Goal: Task Accomplishment & Management: Complete application form

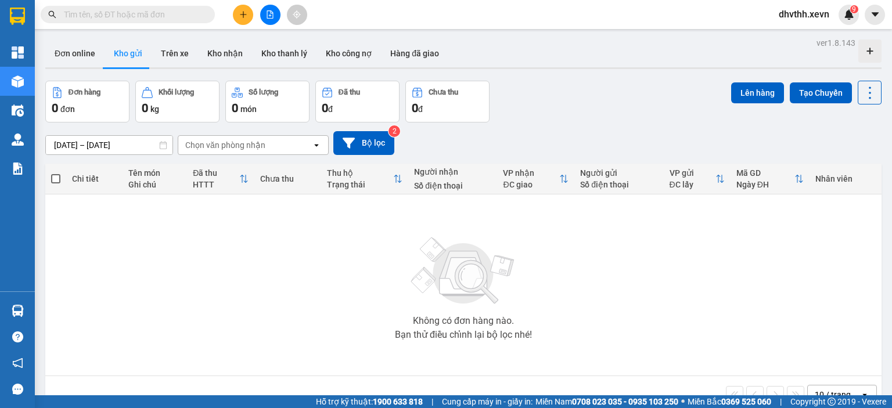
click at [606, 114] on div "Đơn hàng 0 đơn Khối lượng 0 kg Số lượng 0 món Đã thu 0 đ Chưa thu 0 đ Lên hàng …" at bounding box center [463, 102] width 836 height 42
click at [243, 19] on button at bounding box center [243, 15] width 20 height 20
click at [286, 48] on div "Tạo đơn hàng" at bounding box center [289, 43] width 51 height 13
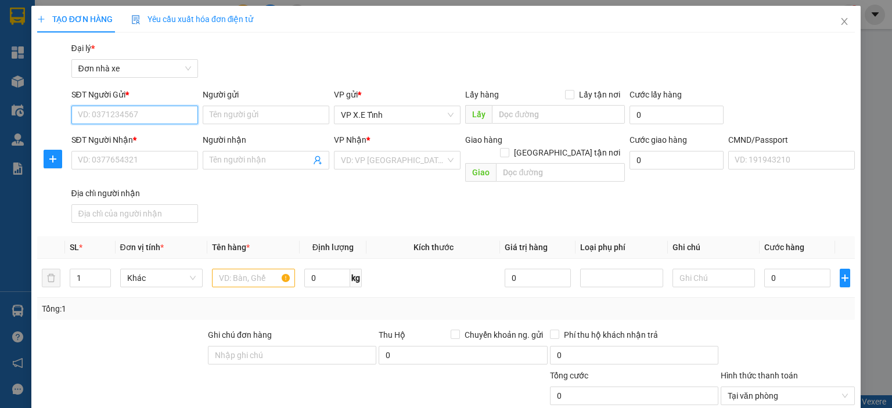
click at [137, 112] on input "SĐT Người Gửi *" at bounding box center [134, 115] width 127 height 19
paste input "0981541989"
type input "0981541989"
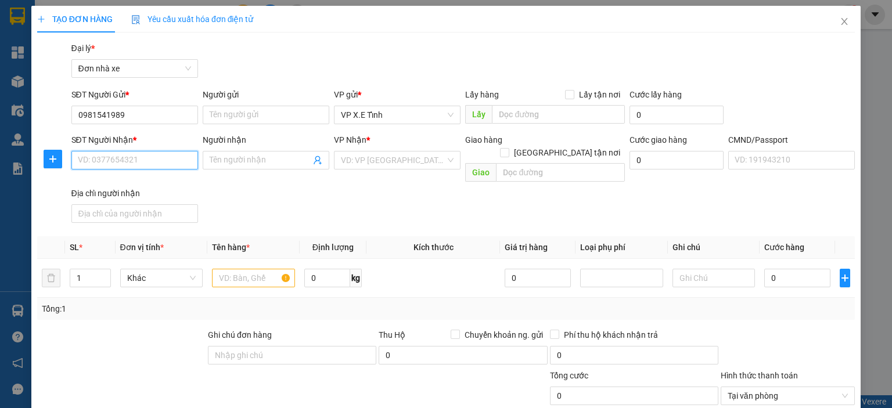
click at [166, 155] on input "SĐT Người Nhận *" at bounding box center [134, 160] width 127 height 19
paste input "0981541989"
type input "0981541989"
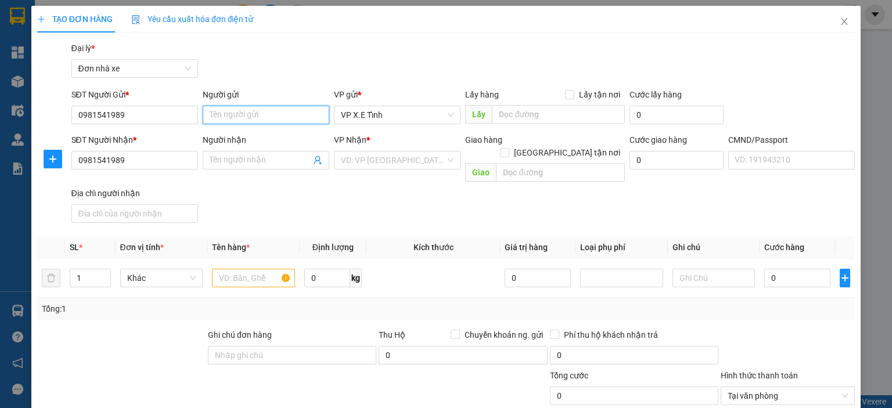
click at [227, 112] on input "Người gửi" at bounding box center [266, 115] width 127 height 19
drag, startPoint x: 295, startPoint y: 118, endPoint x: 172, endPoint y: 116, distance: 123.2
click at [172, 116] on div "SĐT Người Gửi * 0981541989 Người gửi [PERSON_NAME] VP gửi * VP X.E Tỉnh Lấy hàn…" at bounding box center [463, 108] width 789 height 41
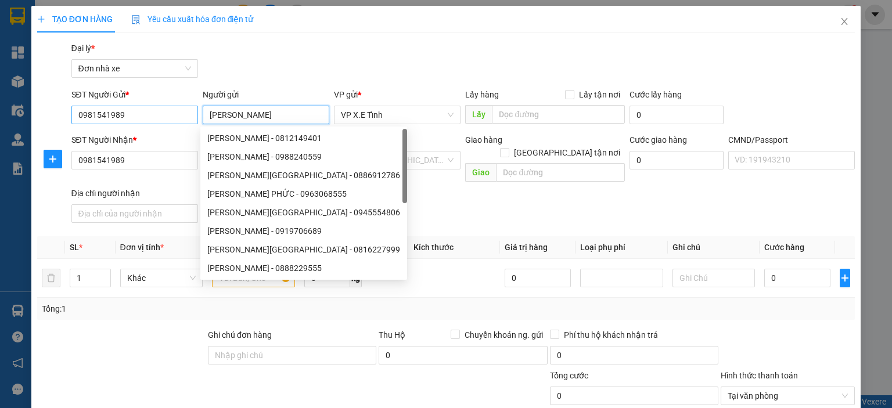
type input "[PERSON_NAME]"
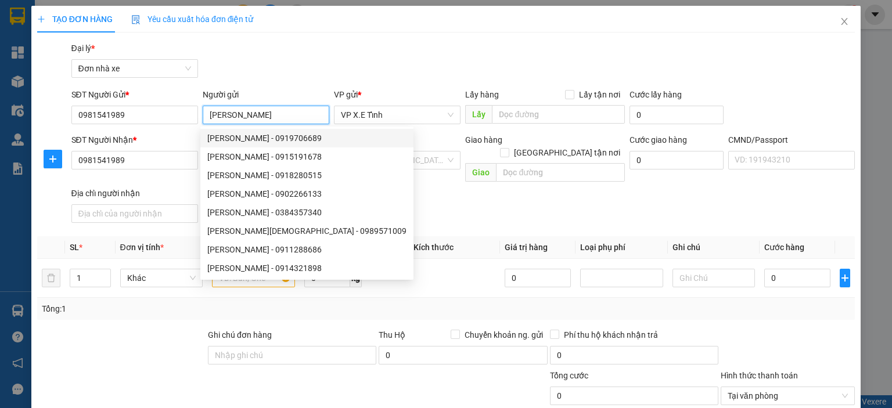
click at [265, 141] on div "[PERSON_NAME] - 0919706689" at bounding box center [306, 138] width 199 height 13
type input "0919706689"
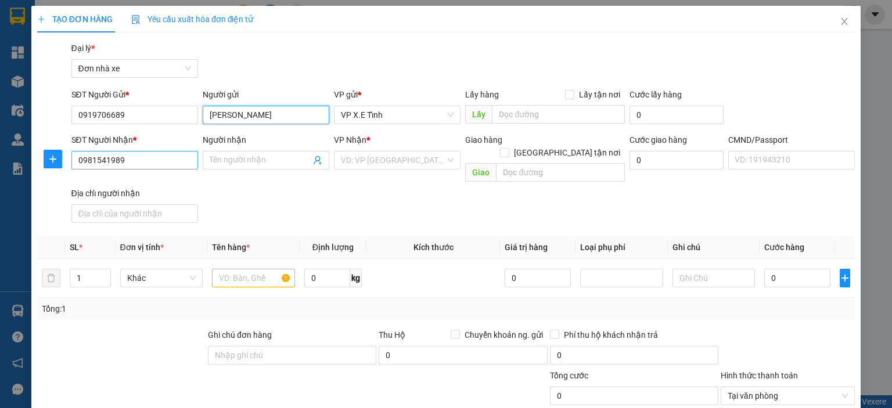
type input "[PERSON_NAME]"
click at [125, 158] on input "0981541989" at bounding box center [134, 160] width 127 height 19
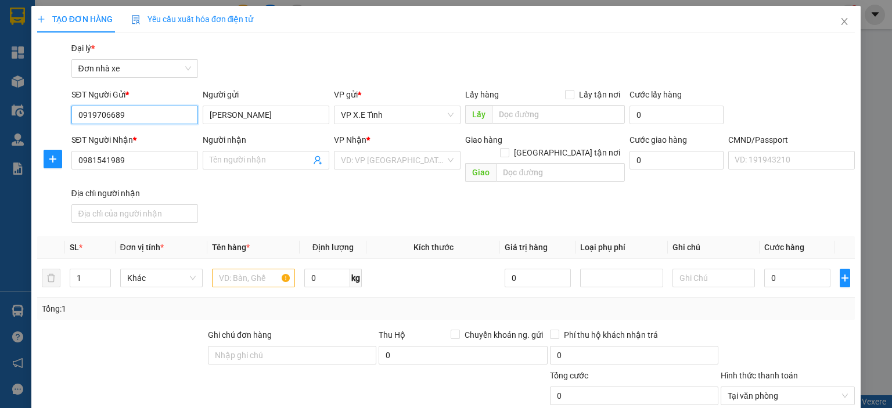
click at [133, 112] on input "0919706689" at bounding box center [134, 115] width 127 height 19
paste input "815419"
type input "0981541989"
click at [254, 159] on input "Người nhận" at bounding box center [260, 160] width 101 height 13
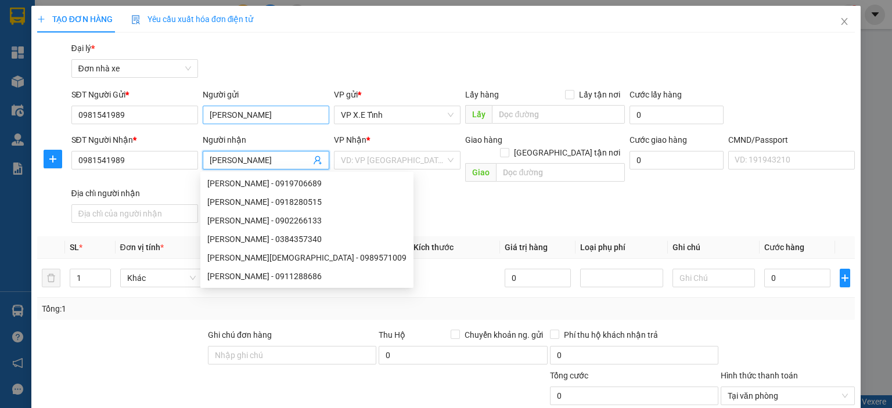
type input "[PERSON_NAME]"
click at [286, 120] on input "[PERSON_NAME]" at bounding box center [266, 115] width 127 height 19
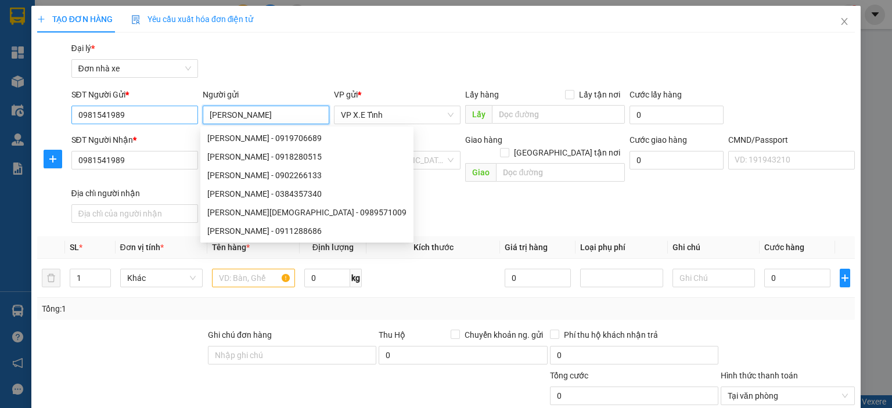
drag, startPoint x: 288, startPoint y: 118, endPoint x: 159, endPoint y: 114, distance: 129.0
click at [159, 114] on div "SĐT Người Gửi * 0981541989 Người gửi [PERSON_NAME] VP gửi * VP [PERSON_NAME] Lấ…" at bounding box center [463, 108] width 789 height 41
type input "[PERSON_NAME]"
click at [278, 43] on div "Gói vận chuyển * Tiêu chuẩn Đại lý * Đơn nhà xe" at bounding box center [463, 62] width 789 height 41
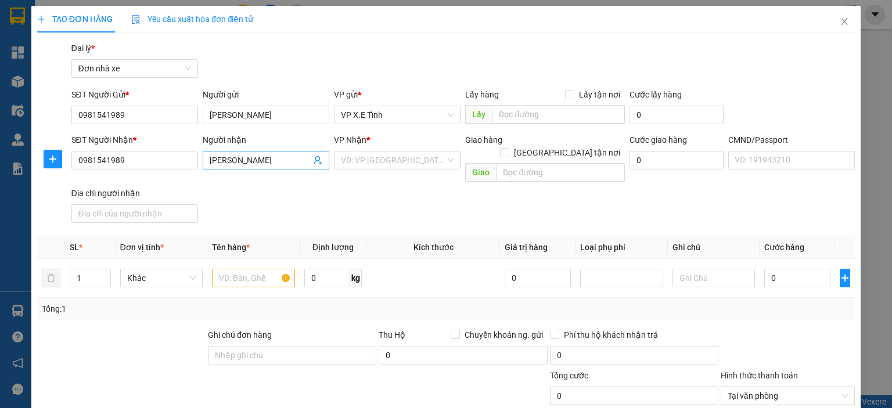
click at [296, 163] on input "[PERSON_NAME]" at bounding box center [260, 160] width 101 height 13
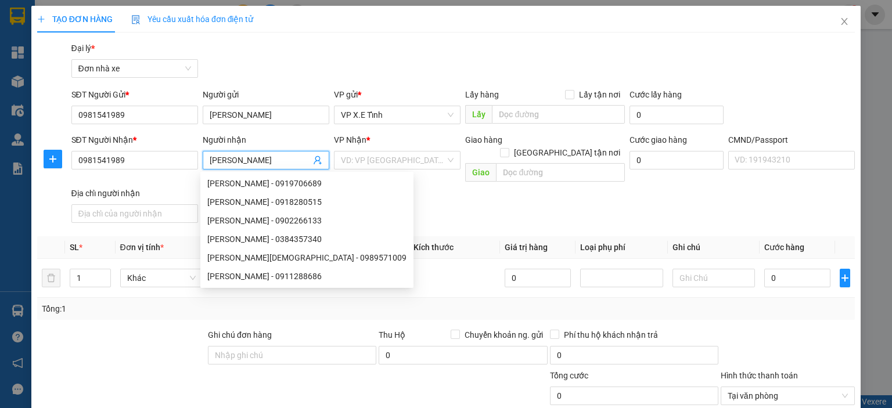
click at [296, 163] on input "[PERSON_NAME]" at bounding box center [260, 160] width 101 height 13
drag, startPoint x: 296, startPoint y: 163, endPoint x: 98, endPoint y: 158, distance: 197.5
click at [98, 158] on div "SĐT Người Nhận * 0981541989 Người nhận [PERSON_NAME] VP Nhận * VD: VP [GEOGRAPH…" at bounding box center [463, 181] width 789 height 94
type input "[PERSON_NAME]"
click at [349, 188] on div "SĐT Người Nhận * 0981541989 Người nhận [PERSON_NAME] VP Nhận * VD: VP [GEOGRAPH…" at bounding box center [463, 181] width 789 height 94
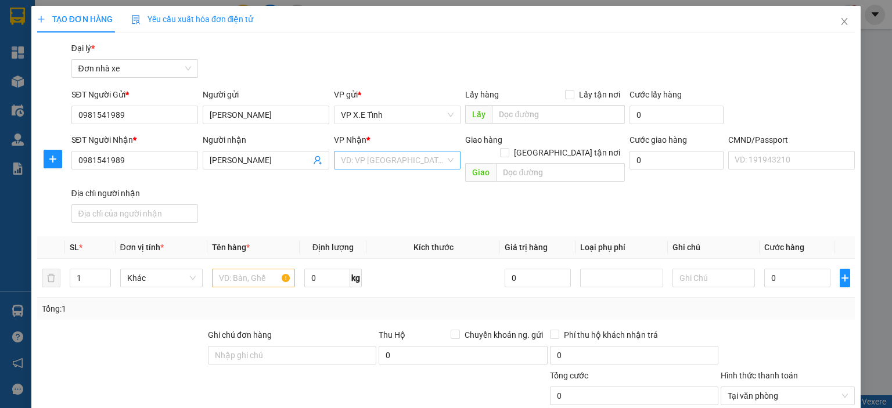
click at [355, 165] on input "search" at bounding box center [393, 160] width 105 height 17
type input "tỉnh"
click at [376, 207] on div "VP X.E Tỉnh" at bounding box center [393, 202] width 112 height 13
click at [537, 113] on input "text" at bounding box center [558, 114] width 133 height 19
click at [529, 117] on input "text" at bounding box center [558, 114] width 133 height 19
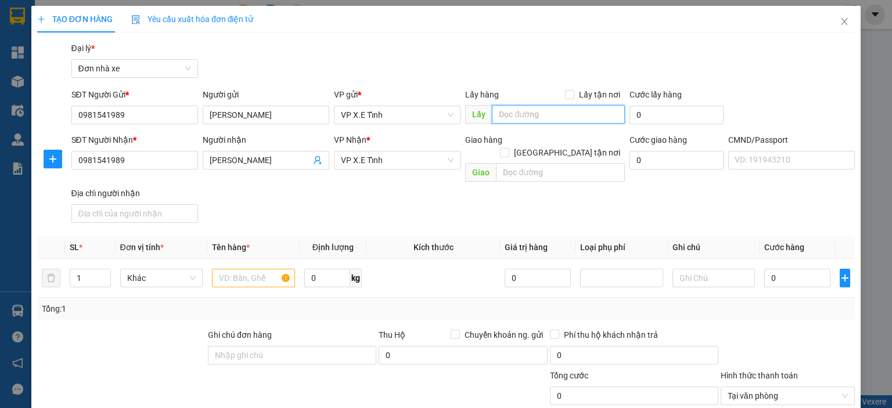
type input "D"
type input "Đồng Nai"
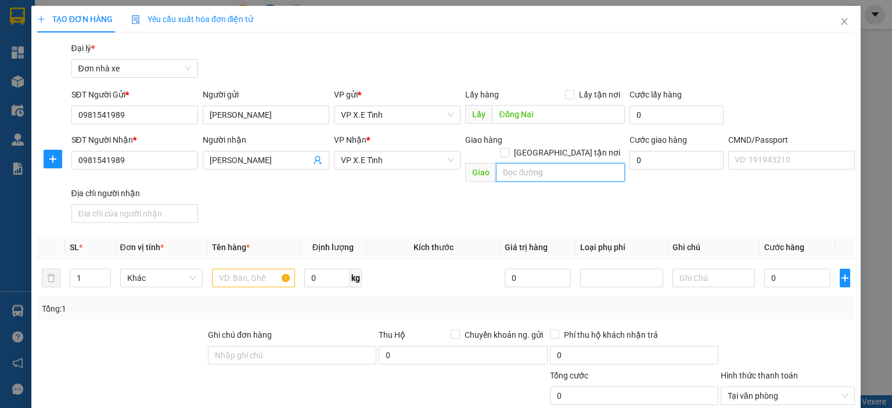
click at [540, 163] on input "text" at bounding box center [560, 172] width 129 height 19
type input "[GEOGRAPHIC_DATA]"
click at [506, 194] on div "SĐT Người Nhận * 0981541989 Người nhận [PERSON_NAME] VP Nhận * VP X.E Tỉnh Giao…" at bounding box center [463, 181] width 789 height 94
click at [267, 269] on input "text" at bounding box center [253, 278] width 83 height 19
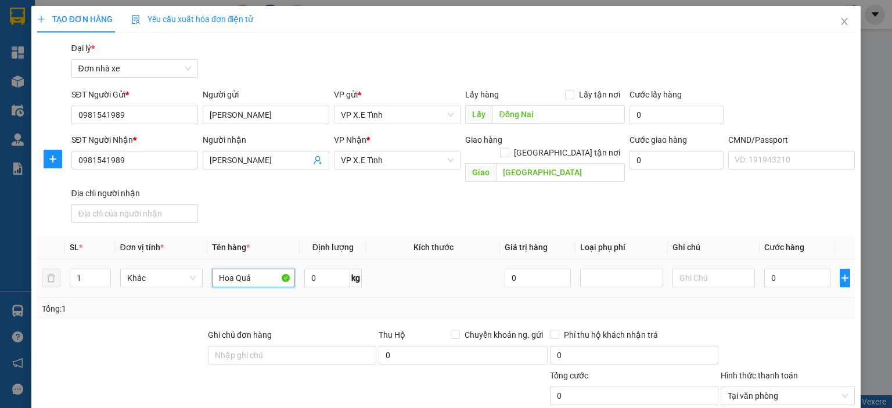
type input "Hoa Quả"
click at [390, 276] on td at bounding box center [433, 278] width 134 height 39
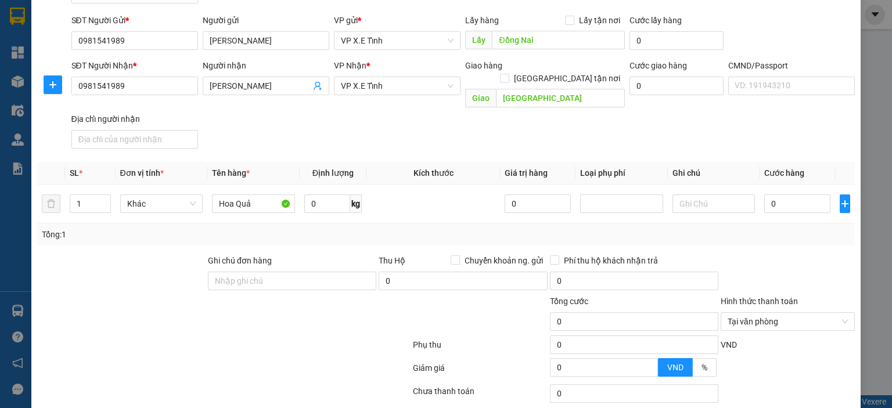
scroll to position [96, 0]
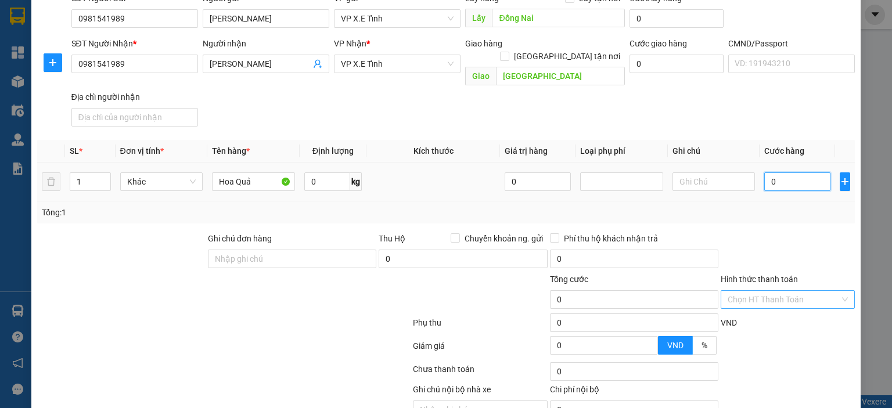
click at [777, 172] on input "0" at bounding box center [797, 181] width 66 height 19
type input "1"
type input "18"
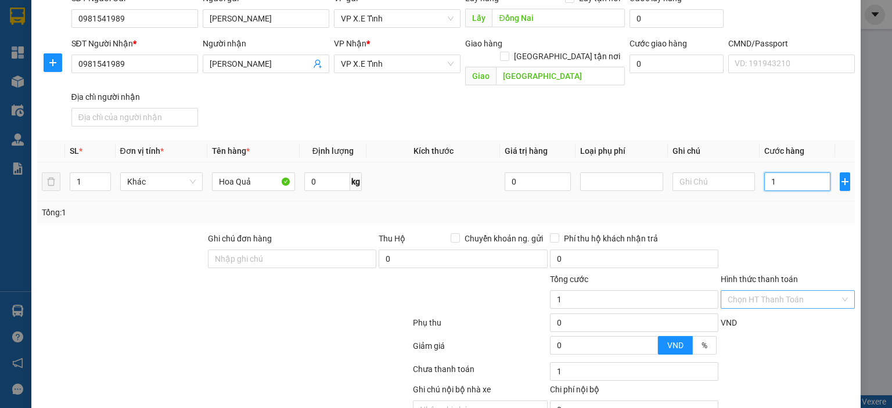
type input "18"
type input "180"
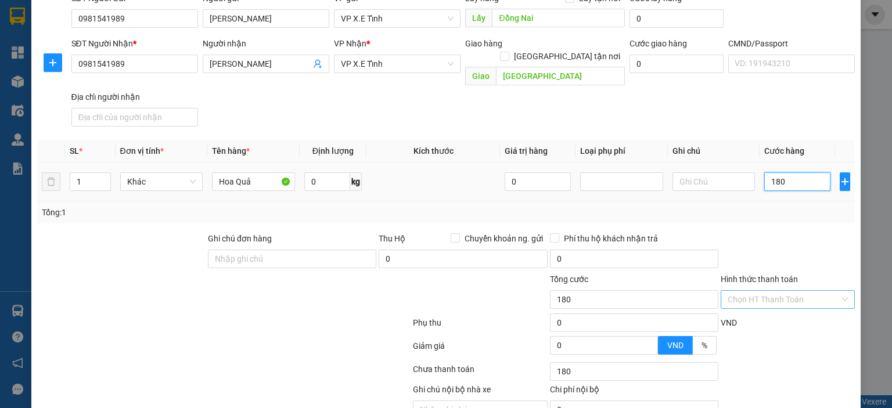
type input "1.800"
type input "18.000"
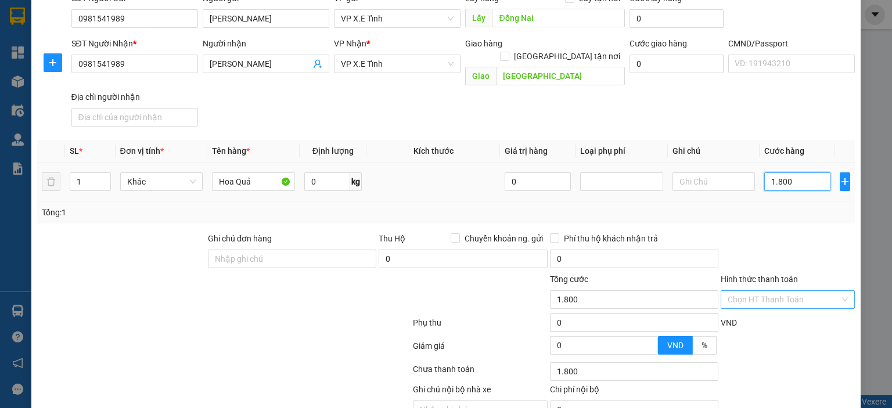
type input "18.000"
type input "180.000"
type input "1.800.000"
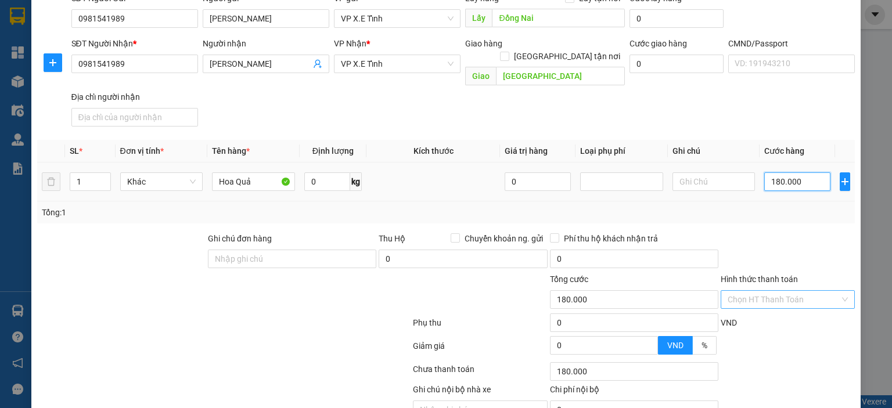
type input "1.800.000"
type input "18.000.000"
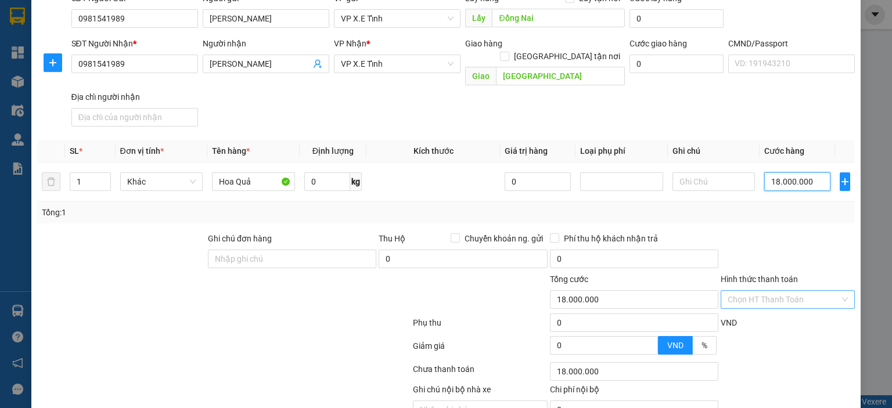
type input "18.000.000"
click at [800, 211] on div "Transit Pickup Surcharge Ids Transit Deliver Surcharge Ids Transit Deliver Surc…" at bounding box center [446, 195] width 818 height 501
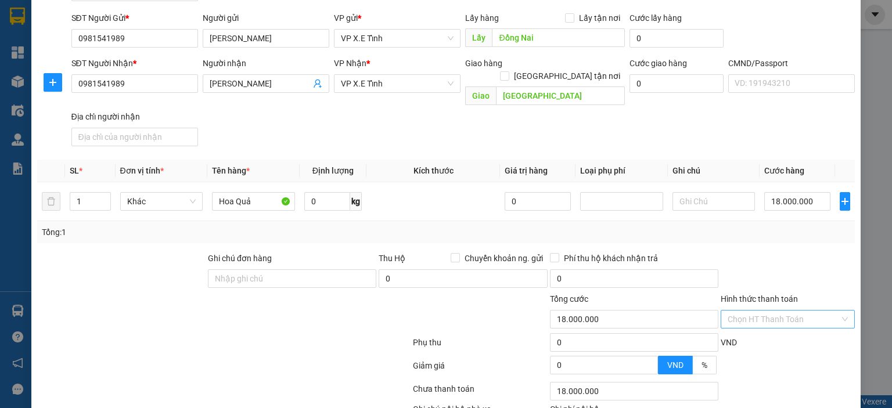
scroll to position [143, 0]
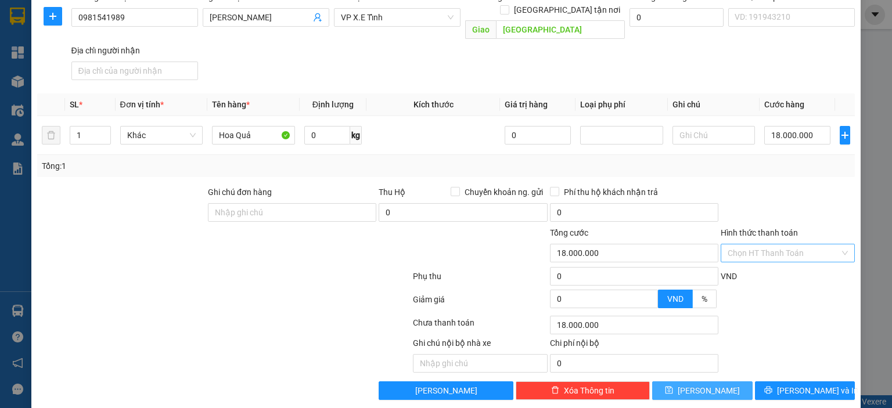
click at [673, 386] on icon "save" at bounding box center [669, 390] width 8 height 8
type input "0"
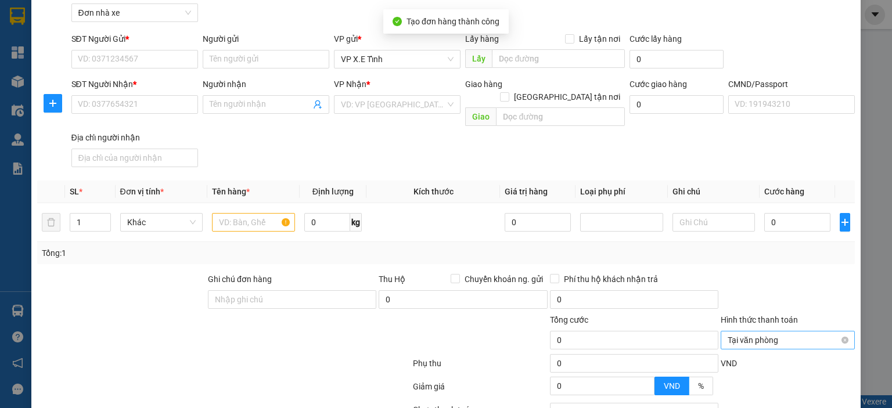
scroll to position [0, 0]
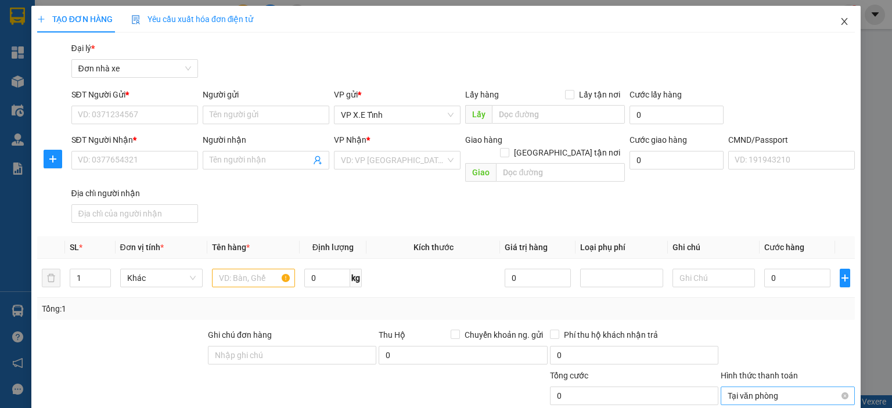
click at [842, 20] on icon "close" at bounding box center [845, 21] width 6 height 7
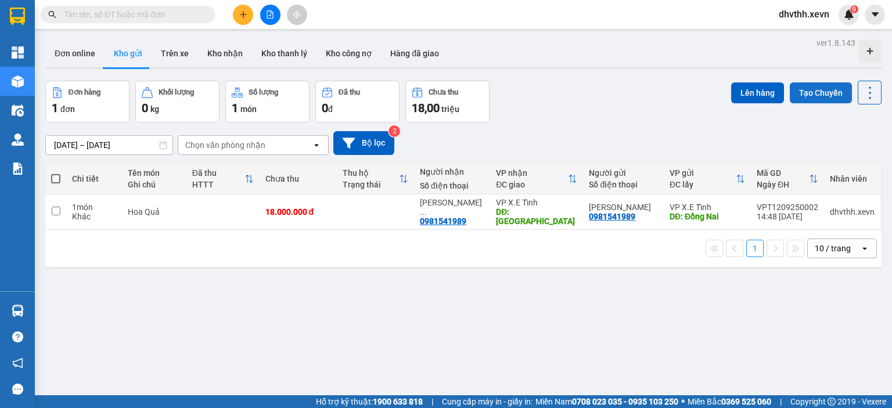
click at [791, 93] on button "Tạo Chuyến" at bounding box center [821, 92] width 62 height 21
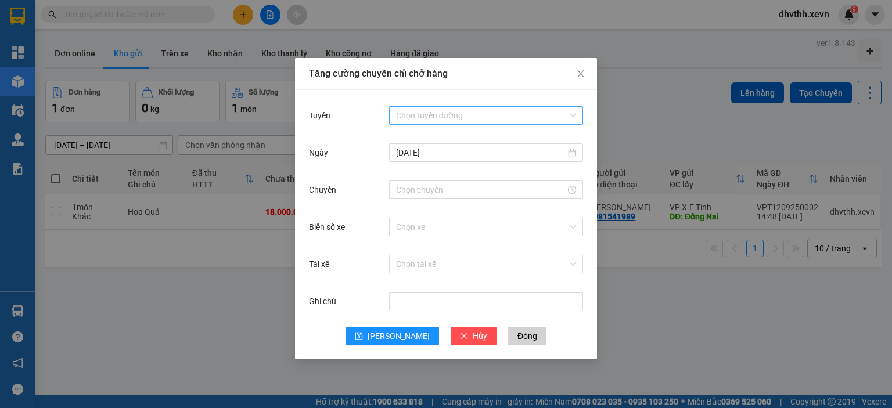
click at [497, 114] on input "Tuyến" at bounding box center [482, 115] width 172 height 17
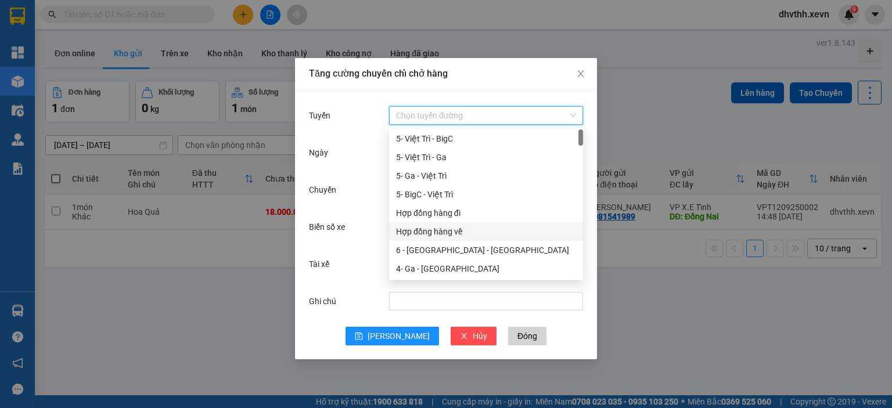
click at [463, 234] on div "Hợp đồng hàng về" at bounding box center [486, 231] width 180 height 13
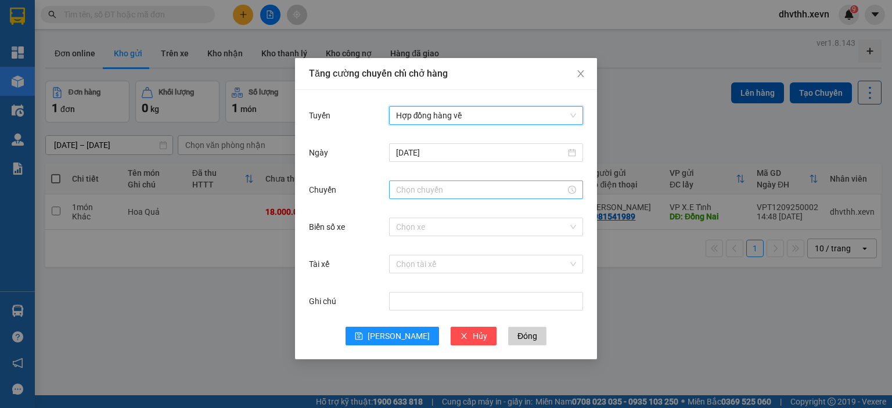
click at [444, 190] on input "Chuyến" at bounding box center [481, 190] width 170 height 13
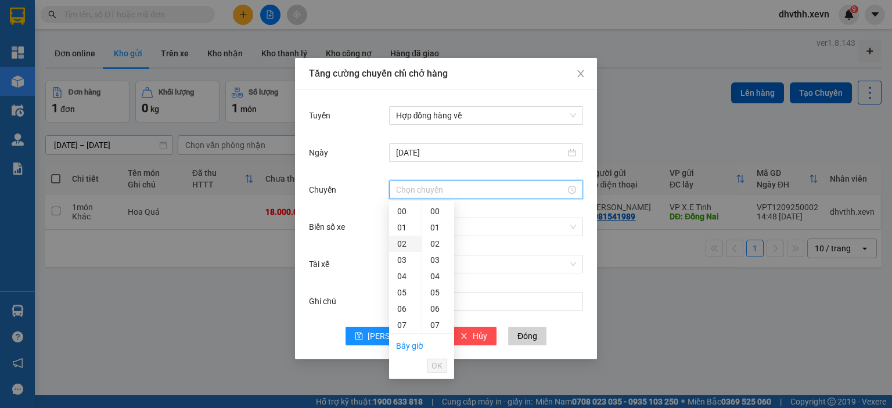
click at [402, 247] on div "02" at bounding box center [405, 244] width 33 height 16
type input "02:00"
click at [441, 368] on span "OK" at bounding box center [437, 366] width 11 height 13
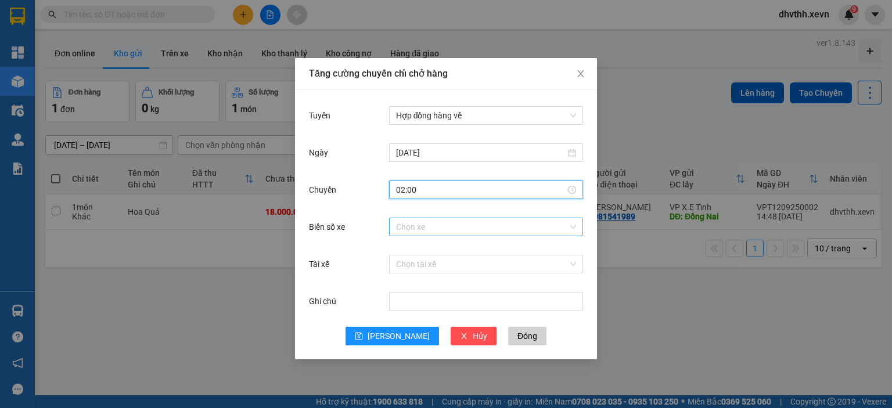
click at [430, 231] on input "Biển số xe" at bounding box center [482, 226] width 172 height 17
click at [444, 227] on input "Biển số xe" at bounding box center [482, 226] width 172 height 17
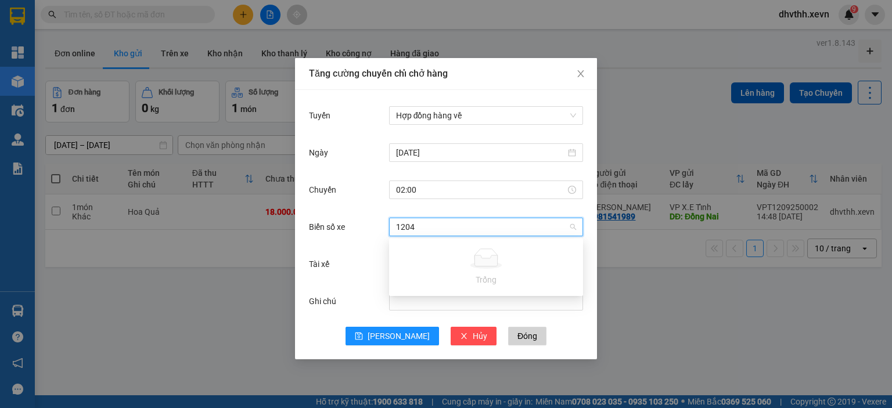
type input "120"
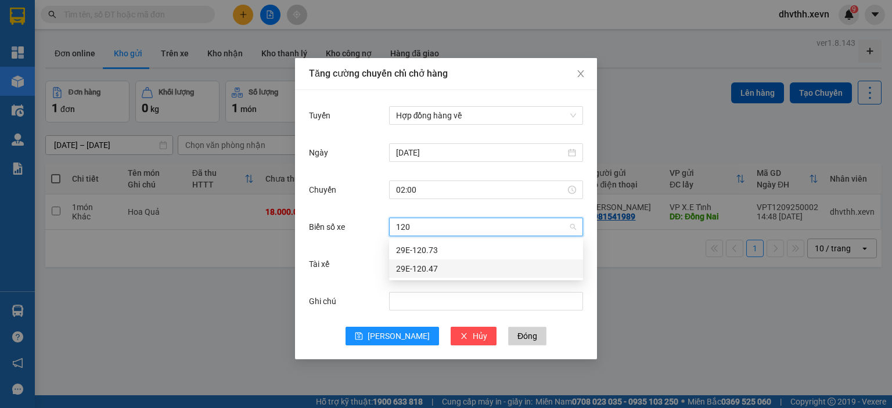
click at [458, 278] on div "29E-120.47" at bounding box center [486, 269] width 194 height 19
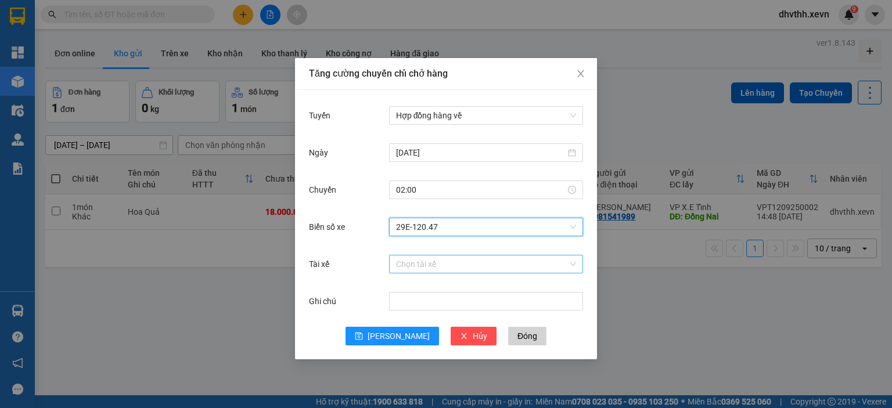
click at [463, 264] on input "Tài xế" at bounding box center [482, 264] width 172 height 17
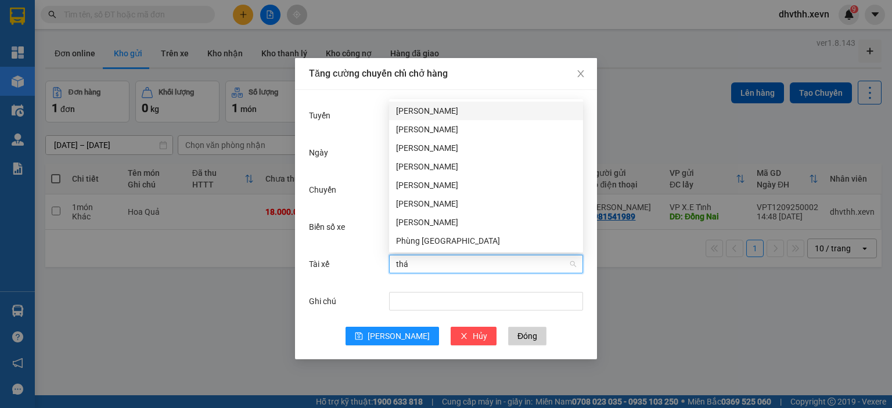
type input "thái"
click at [439, 170] on div "[PERSON_NAME]" at bounding box center [486, 166] width 180 height 13
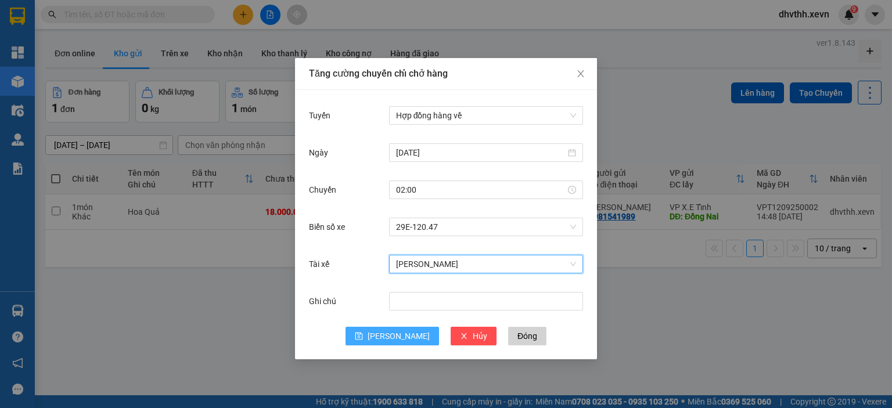
click at [407, 341] on button "[PERSON_NAME]" at bounding box center [393, 336] width 94 height 19
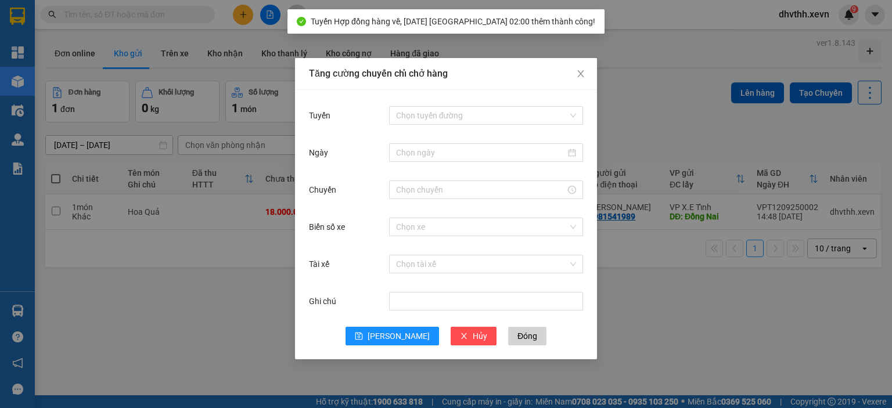
click at [690, 16] on div "Tăng cường chuyến chỉ chở hàng Tuyến Chọn tuyến đường Ngày Chuyến Biển số xe Ch…" at bounding box center [446, 204] width 892 height 408
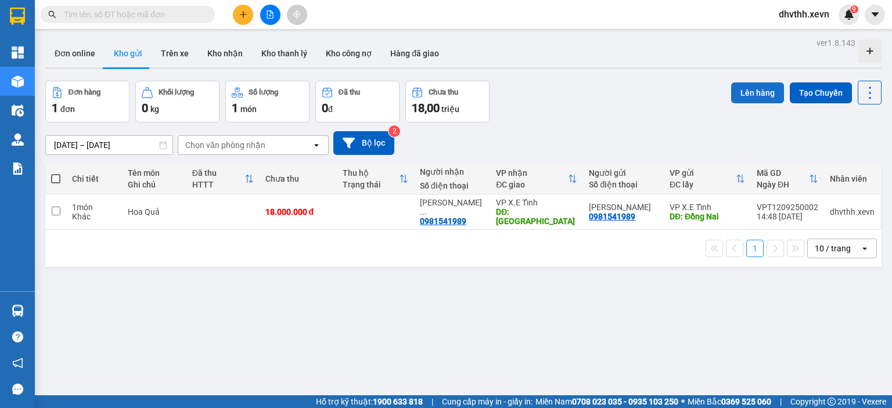
click at [752, 93] on button "Lên hàng" at bounding box center [757, 92] width 53 height 21
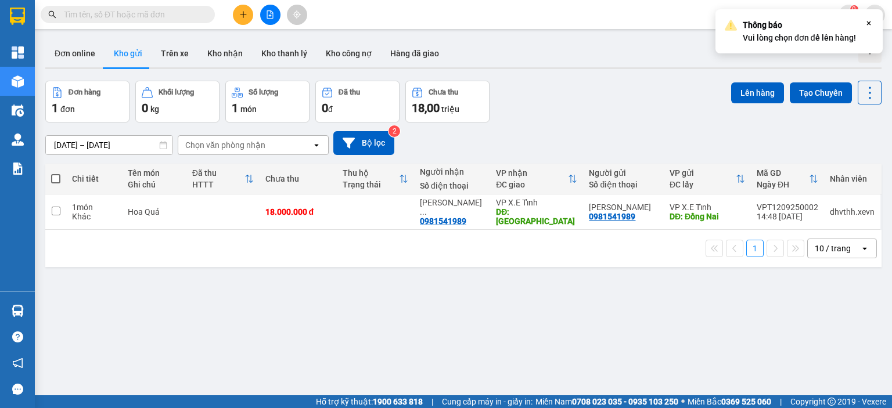
click at [667, 44] on div "Đơn online Kho gửi Trên xe Kho nhận Kho thanh lý Kho công nợ Hàng đã giao" at bounding box center [463, 54] width 836 height 31
click at [58, 207] on input "checkbox" at bounding box center [56, 211] width 9 height 9
checkbox input "true"
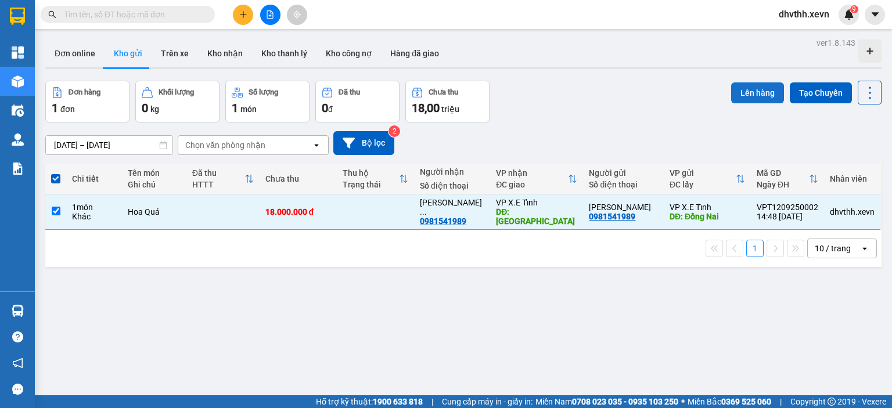
click at [738, 96] on button "Lên hàng" at bounding box center [757, 92] width 53 height 21
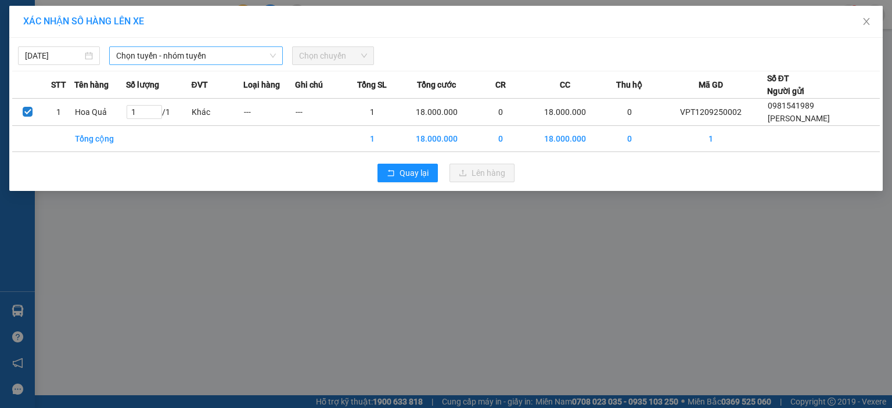
click at [233, 57] on span "Chọn tuyến - nhóm tuyến" at bounding box center [196, 55] width 160 height 17
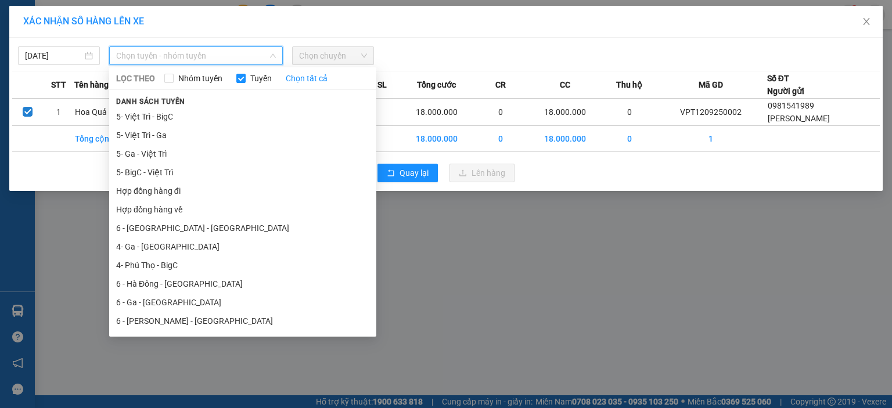
click at [172, 209] on li "Hợp đồng hàng về" at bounding box center [242, 209] width 267 height 19
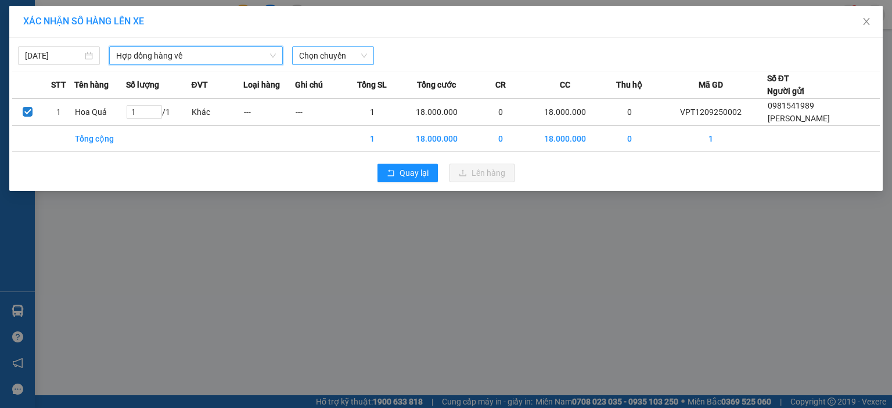
click at [330, 58] on span "Chọn chuyến" at bounding box center [333, 55] width 68 height 17
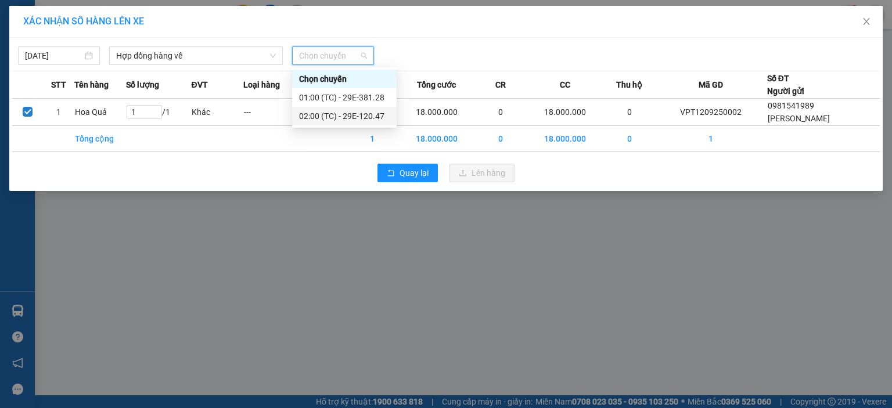
click at [337, 116] on div "02:00 (TC) - 29E-120.47" at bounding box center [344, 116] width 91 height 13
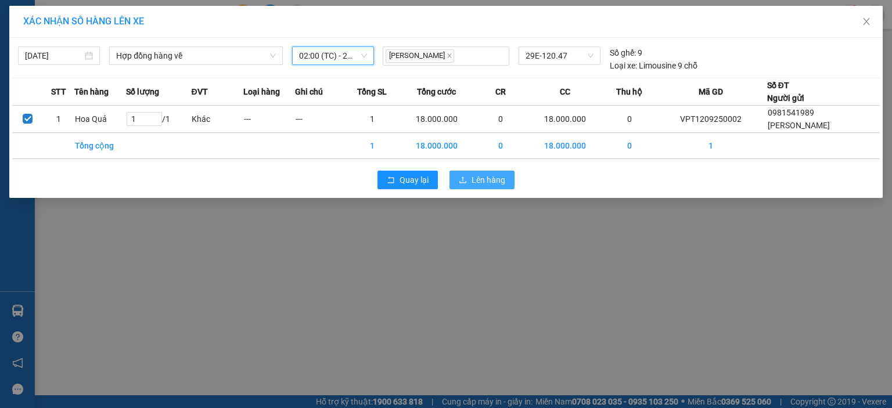
click at [475, 179] on span "Lên hàng" at bounding box center [489, 180] width 34 height 13
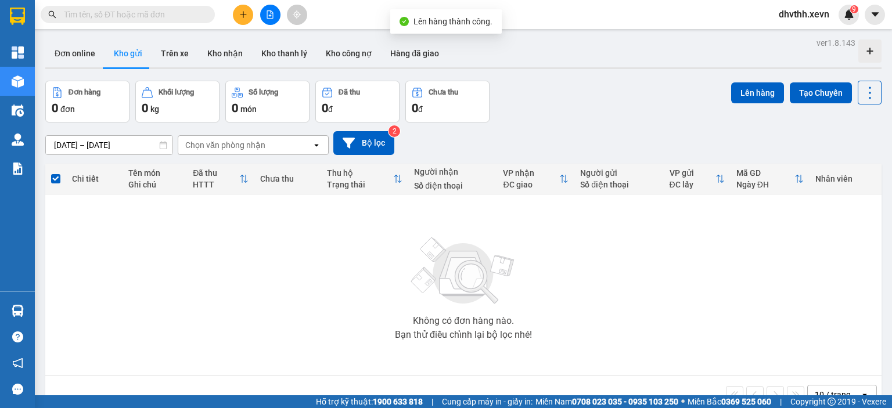
click at [604, 119] on div "Đơn hàng 0 đơn Khối lượng 0 kg Số lượng 0 món Đã thu 0 đ Chưa thu 0 đ Lên hàng …" at bounding box center [463, 102] width 836 height 42
click at [180, 57] on button "Trên xe" at bounding box center [175, 53] width 46 height 28
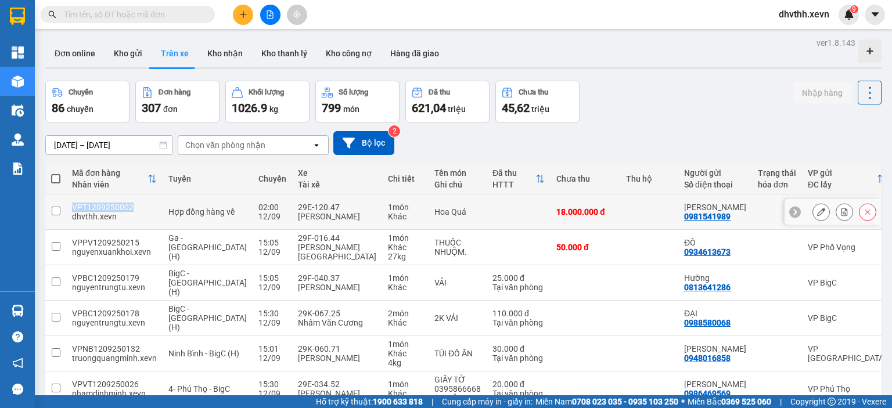
drag, startPoint x: 134, startPoint y: 209, endPoint x: 71, endPoint y: 209, distance: 62.7
click at [71, 209] on td "VPT1209250002 dhvthh.xevn" at bounding box center [114, 212] width 96 height 35
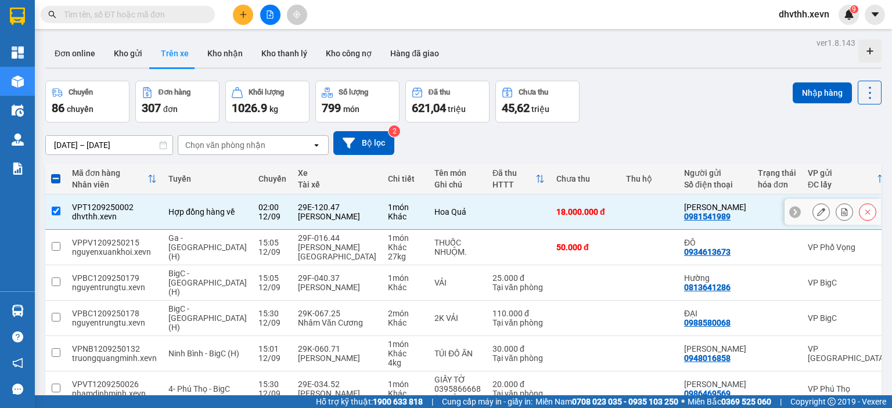
click at [146, 199] on td "VPT1209250002 dhvthh.xevn" at bounding box center [114, 212] width 96 height 35
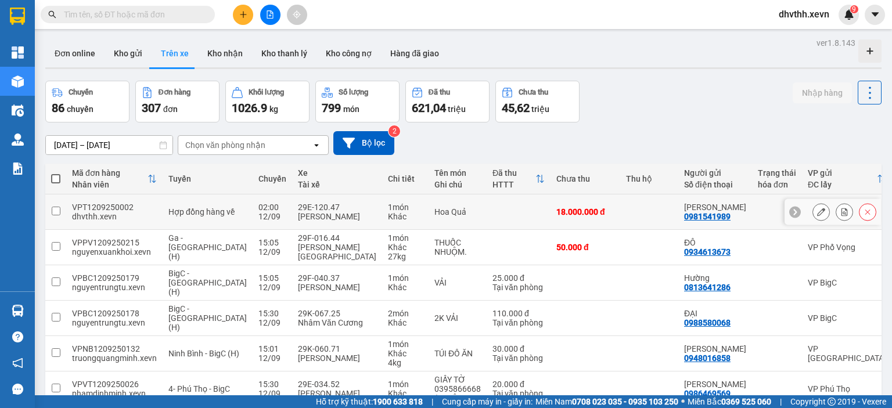
click at [132, 206] on div "VPT1209250002" at bounding box center [114, 207] width 85 height 9
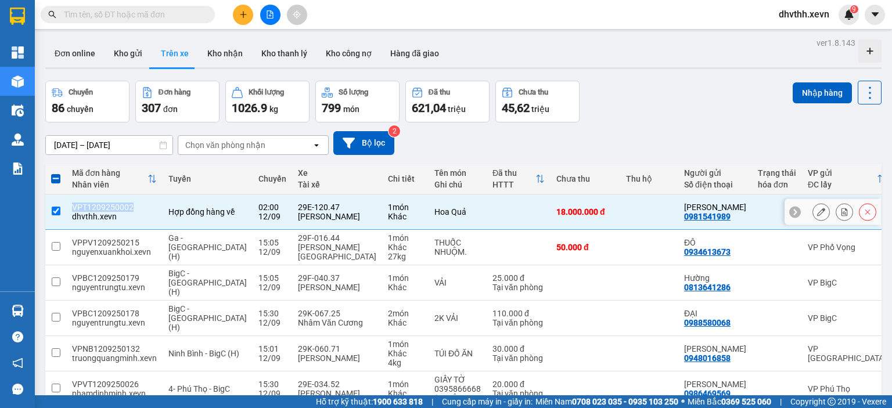
drag, startPoint x: 132, startPoint y: 206, endPoint x: 72, endPoint y: 209, distance: 60.5
click at [72, 209] on div "VPT1209250002" at bounding box center [114, 207] width 85 height 9
checkbox input "false"
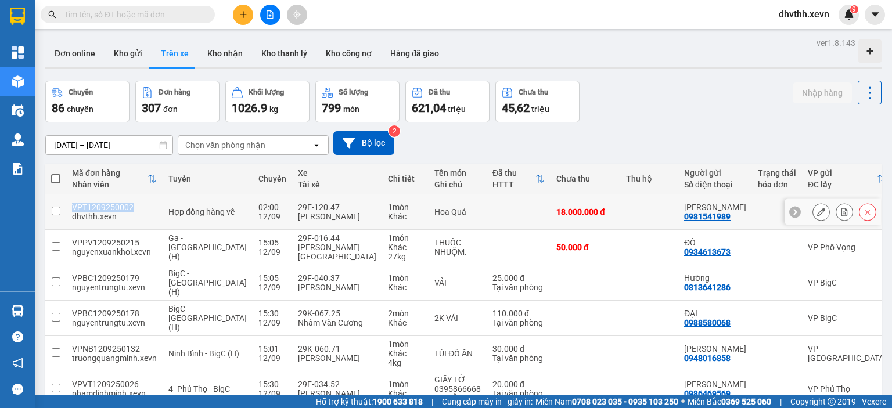
copy div "VPT1209250002"
